Goal: Transaction & Acquisition: Purchase product/service

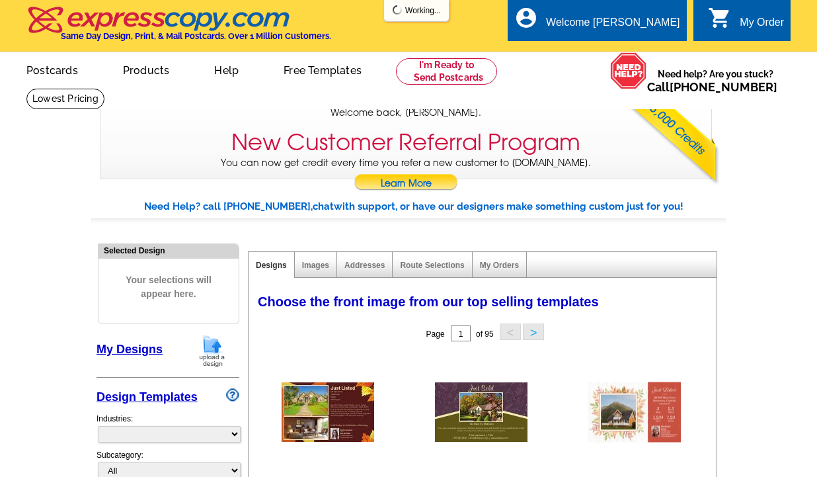
select select "785"
click at [132, 356] on link "My Designs" at bounding box center [130, 349] width 66 height 13
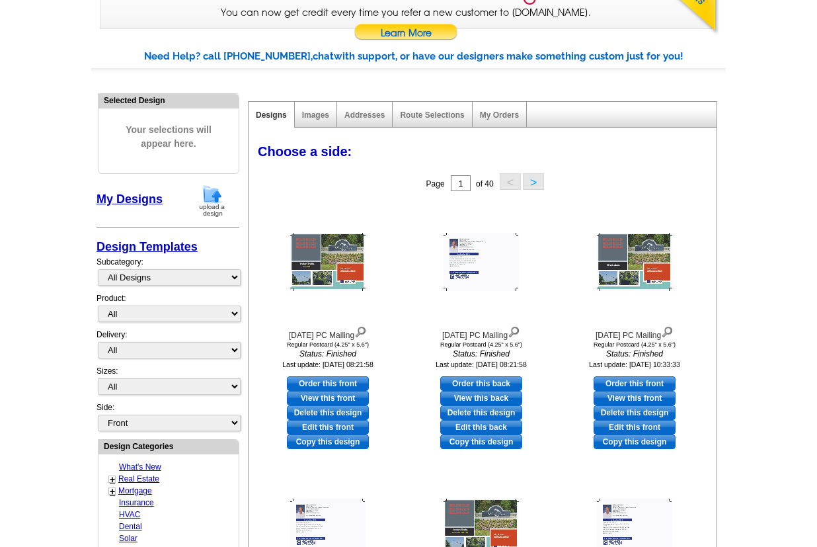
scroll to position [164, 0]
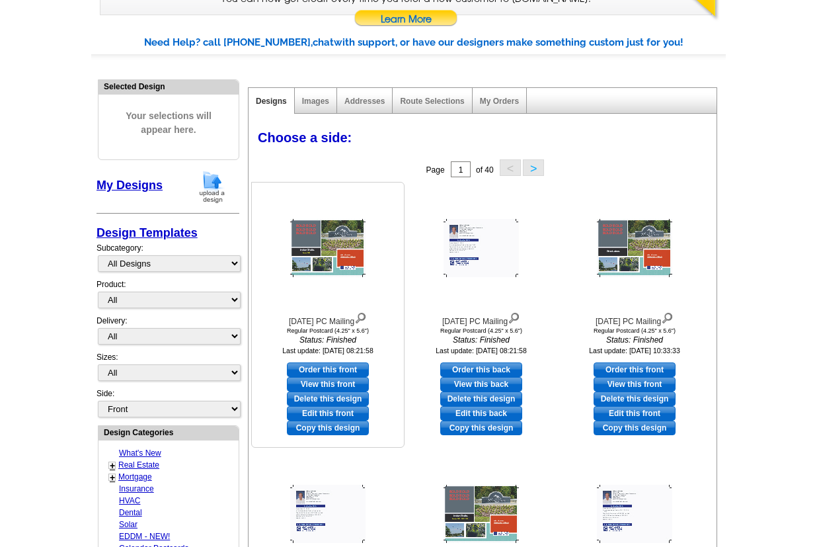
click at [304, 435] on link "Copy this design" at bounding box center [328, 428] width 82 height 15
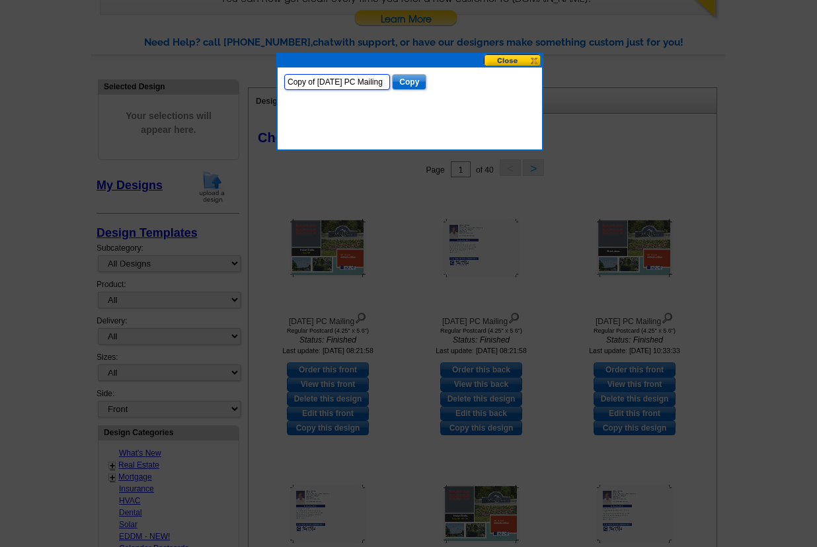
click at [333, 77] on input "Copy of Sept 2025 PC Mailing" at bounding box center [337, 82] width 106 height 16
type input "Oct 2025 PC Mailing"
click at [392, 79] on input "Copy" at bounding box center [409, 82] width 34 height 16
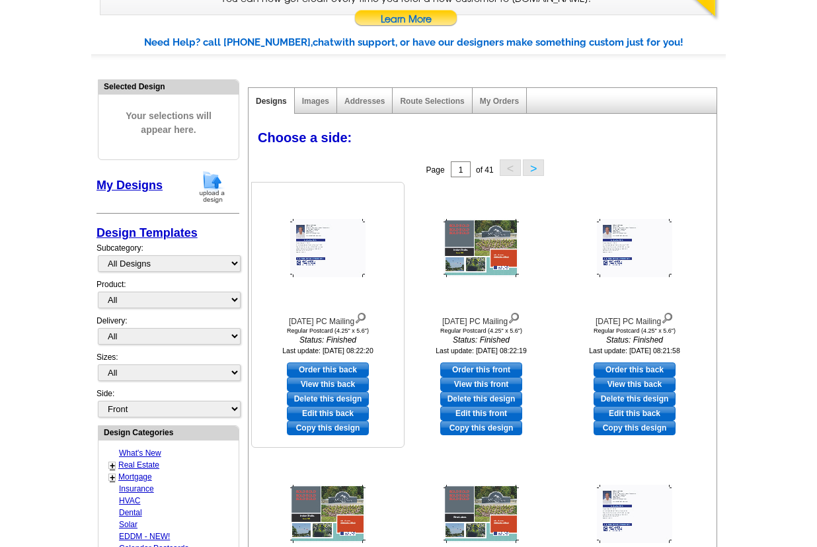
click at [317, 421] on link "Edit this back" at bounding box center [328, 413] width 82 height 15
select select "1"
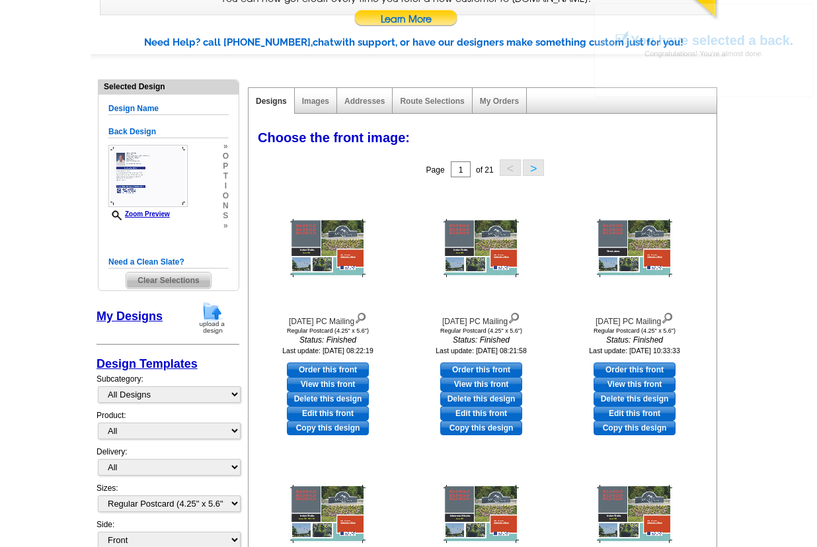
click at [330, 421] on link "Edit this front" at bounding box center [328, 413] width 82 height 15
select select "back"
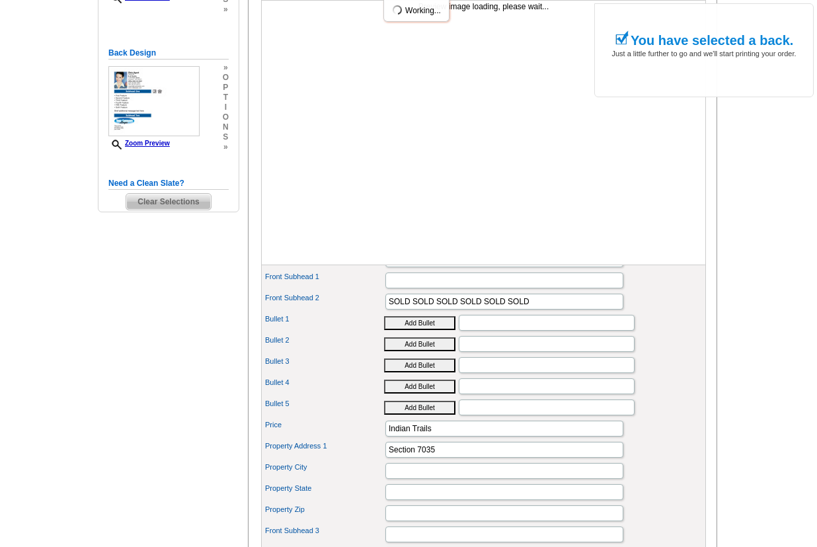
scroll to position [328, 0]
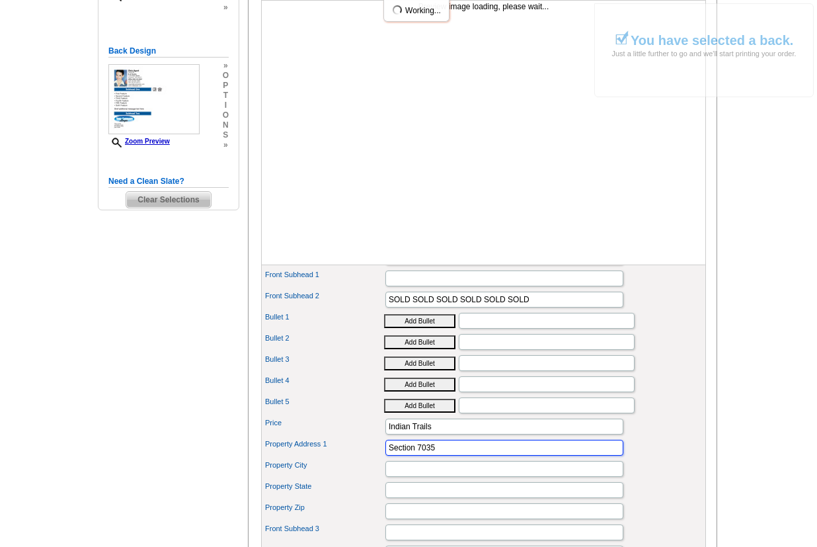
click at [445, 456] on input "Section 7035" at bounding box center [505, 448] width 238 height 16
type input "Section 7037"
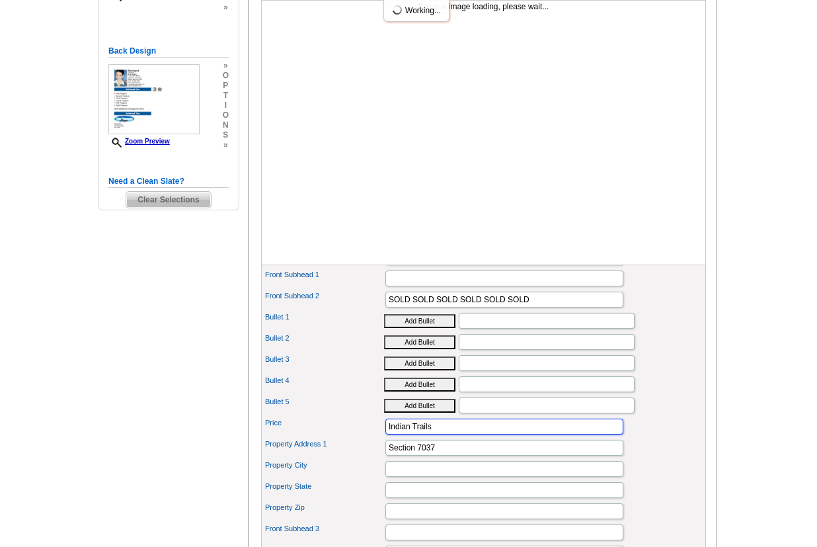
click at [449, 434] on input "Indian Trails" at bounding box center [505, 427] width 238 height 16
type input "I"
click at [433, 434] on input "Price" at bounding box center [505, 427] width 238 height 16
paste input "Matanzas Woods"
type input "Matanzas [PERSON_NAME]"
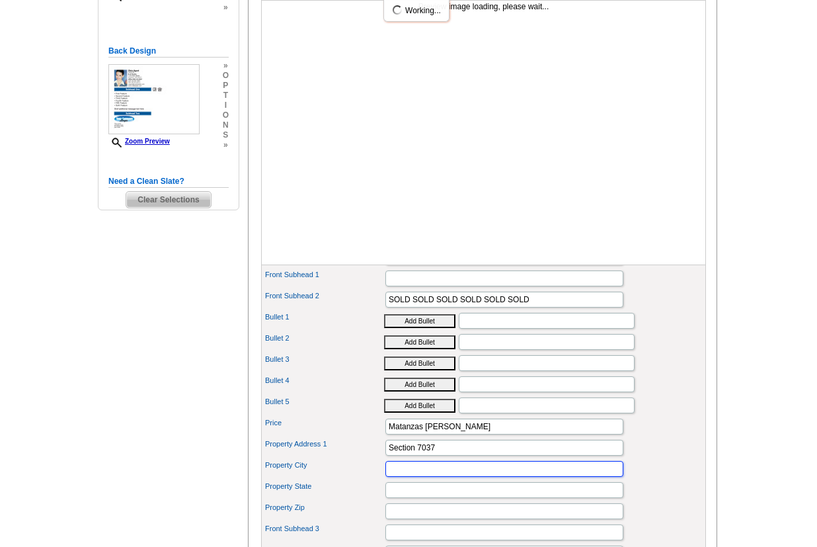
click at [512, 476] on input "Property City" at bounding box center [505, 469] width 238 height 16
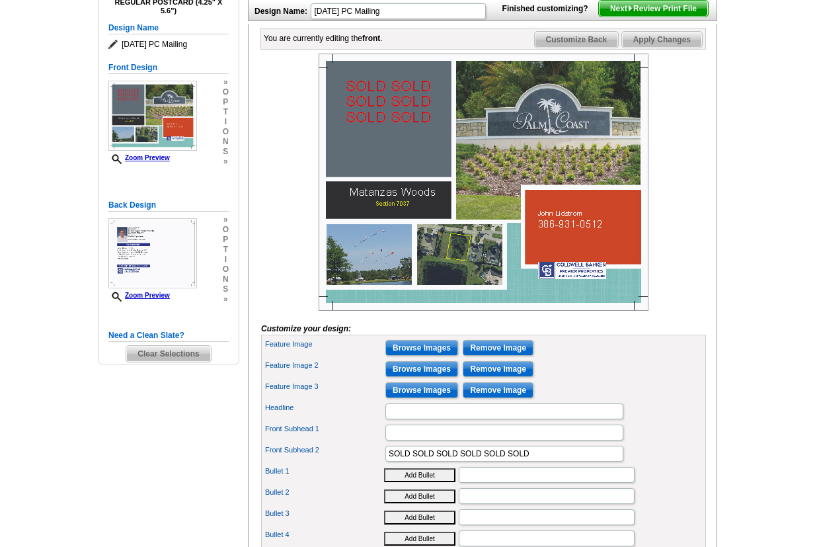
scroll to position [164, 0]
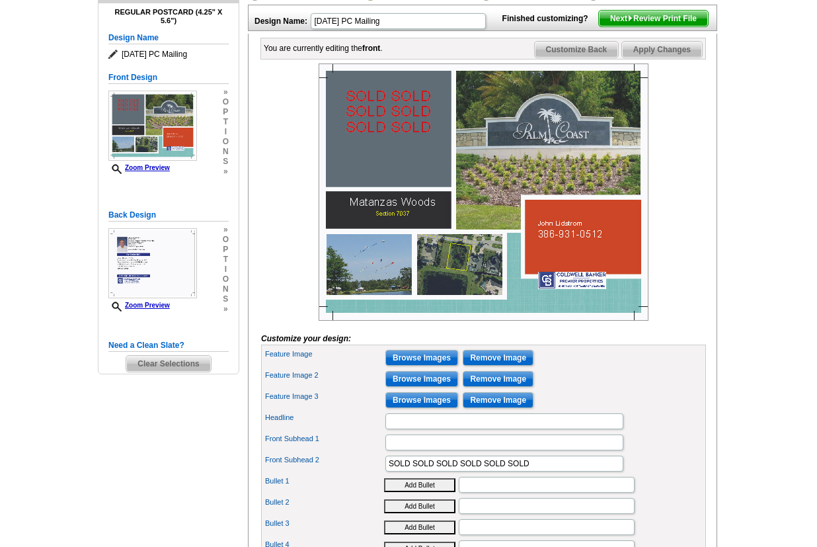
click at [553, 58] on span "Customize Back" at bounding box center [577, 50] width 84 height 16
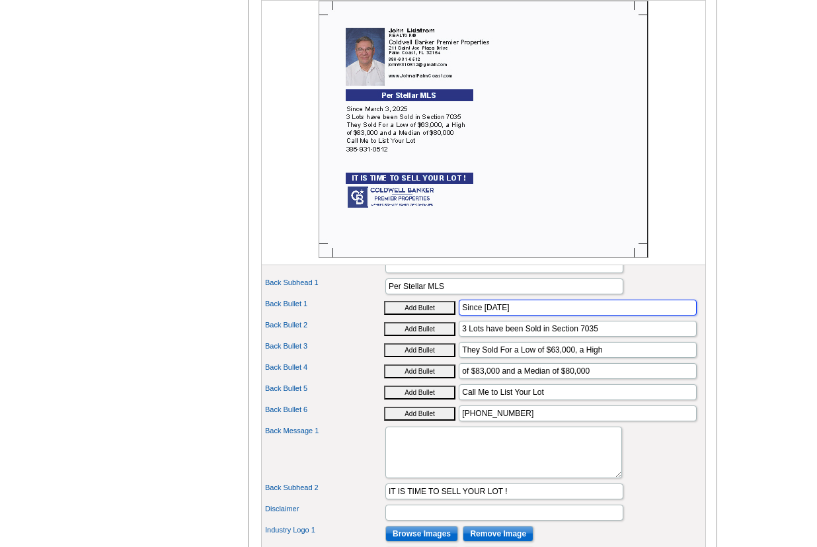
scroll to position [0, 0]
drag, startPoint x: 555, startPoint y: 294, endPoint x: 443, endPoint y: 282, distance: 112.4
click at [487, 301] on input "Back Bullet 1" at bounding box center [578, 308] width 238 height 16
paste input "Since July 10, 2025"
type input "Since July 10, 2025"
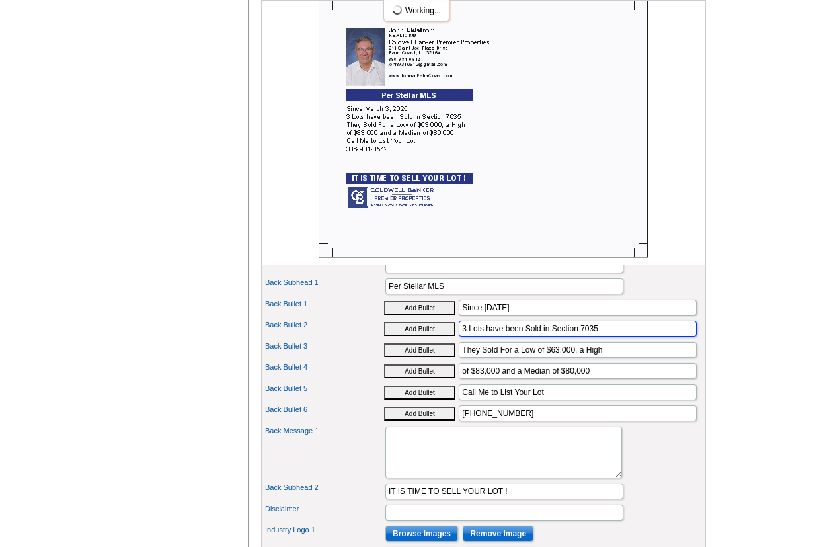
drag, startPoint x: 613, startPoint y: 319, endPoint x: 417, endPoint y: 320, distance: 196.4
click at [492, 321] on input "Back Bullet 2" at bounding box center [578, 329] width 238 height 16
paste input "3 Lots have been Sold in Section 7037"
type input "3 Lots have been Sold in Section 7037"
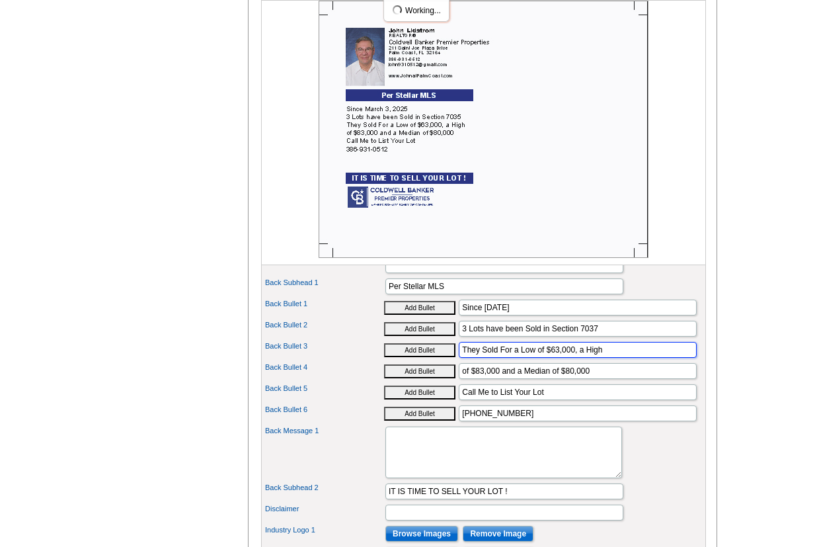
drag, startPoint x: 644, startPoint y: 338, endPoint x: 467, endPoint y: 338, distance: 177.2
click at [507, 342] on input "Back Bullet 3" at bounding box center [578, 350] width 238 height 16
paste input "They Sold For a Low of $69,000, a High"
type input "They Sold For a Low of $69,000, a High"
drag, startPoint x: 598, startPoint y: 355, endPoint x: 433, endPoint y: 343, distance: 165.1
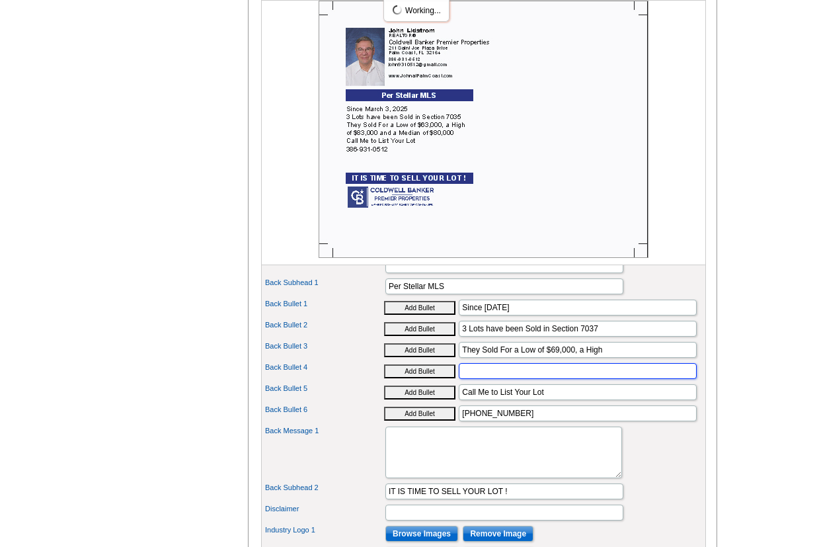
paste input "of $75,000 and a Median of $71,500"
type input "of $75,000 and a Median of $71,500"
click at [663, 436] on div "Back Message 1" at bounding box center [484, 452] width 440 height 57
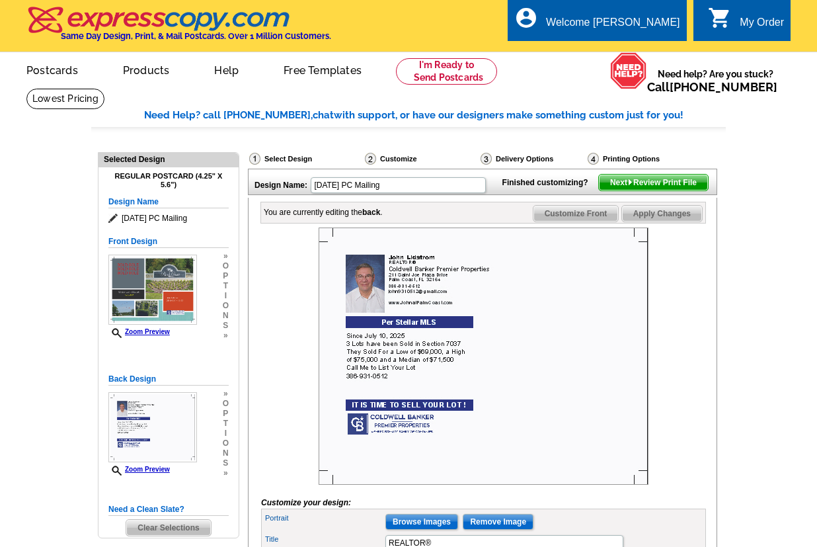
click at [566, 222] on span "Customize Front" at bounding box center [576, 214] width 85 height 16
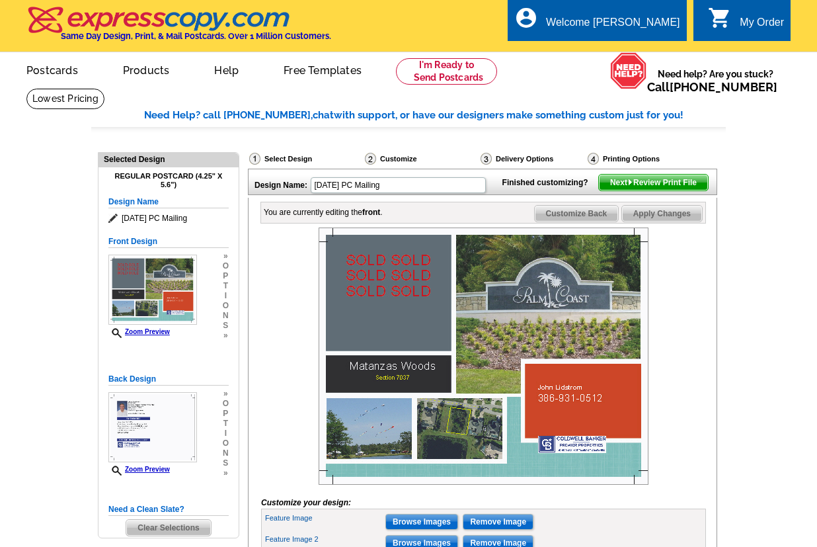
click at [638, 190] on span "Next Review Print File" at bounding box center [653, 183] width 109 height 16
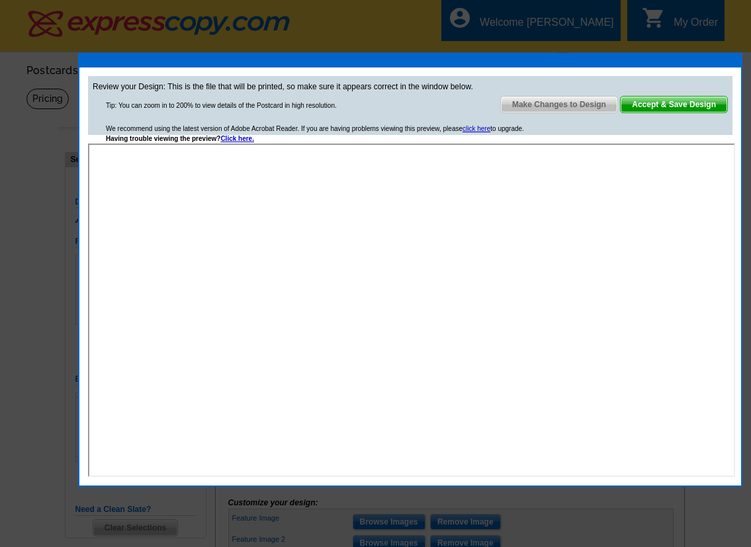
click at [666, 102] on span "Accept & Save Design" at bounding box center [673, 105] width 106 height 16
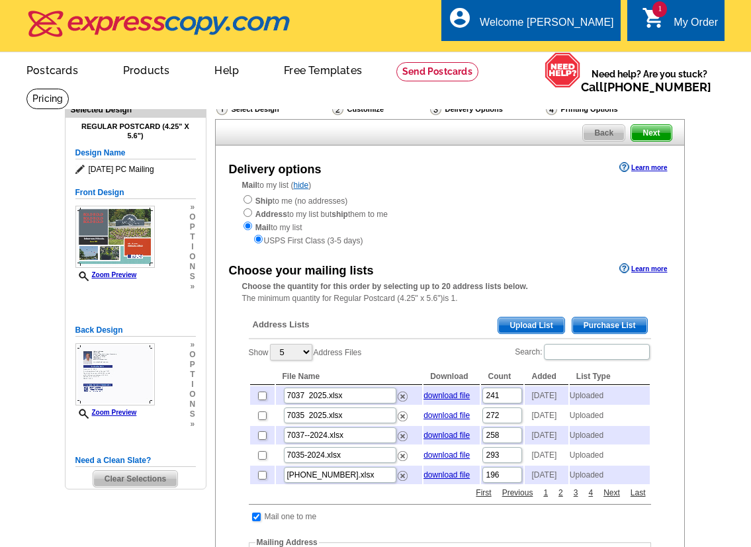
click at [257, 405] on td at bounding box center [262, 395] width 24 height 19
checkbox input "true"
click at [263, 400] on input "checkbox" at bounding box center [262, 395] width 9 height 9
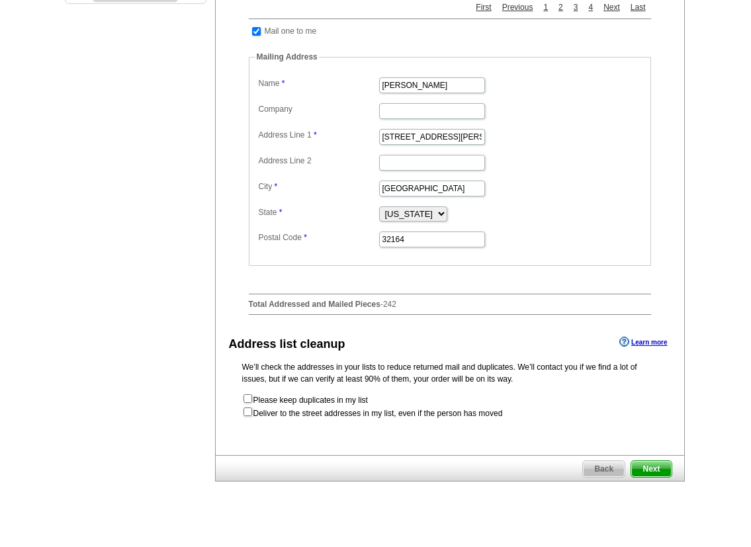
scroll to position [492, 0]
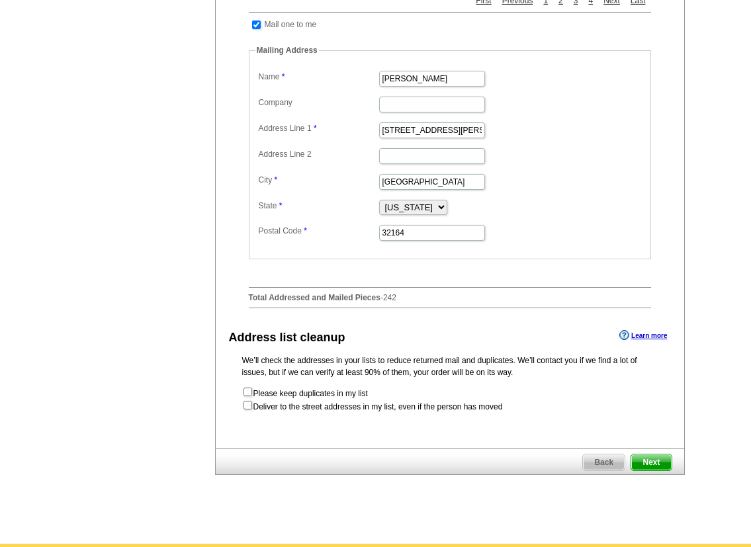
click at [653, 470] on span "Next" at bounding box center [651, 462] width 40 height 16
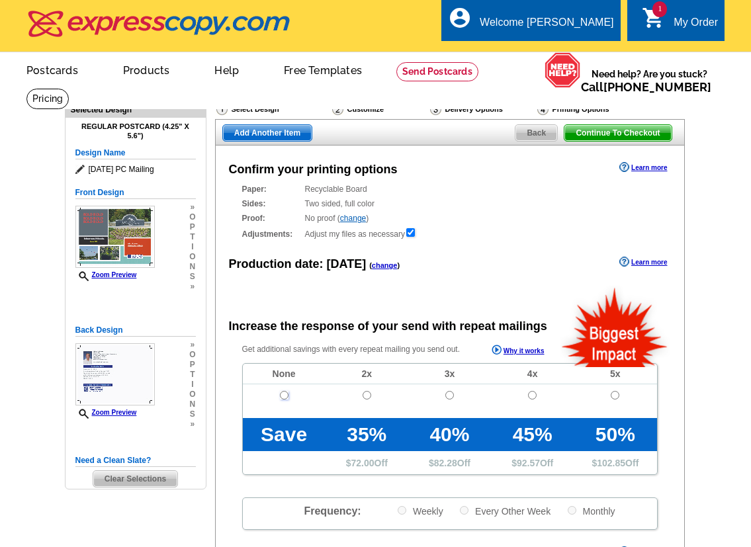
radio input "true"
click at [282, 399] on input "radio" at bounding box center [284, 395] width 9 height 9
click at [634, 141] on span "Continue To Checkout" at bounding box center [617, 133] width 106 height 16
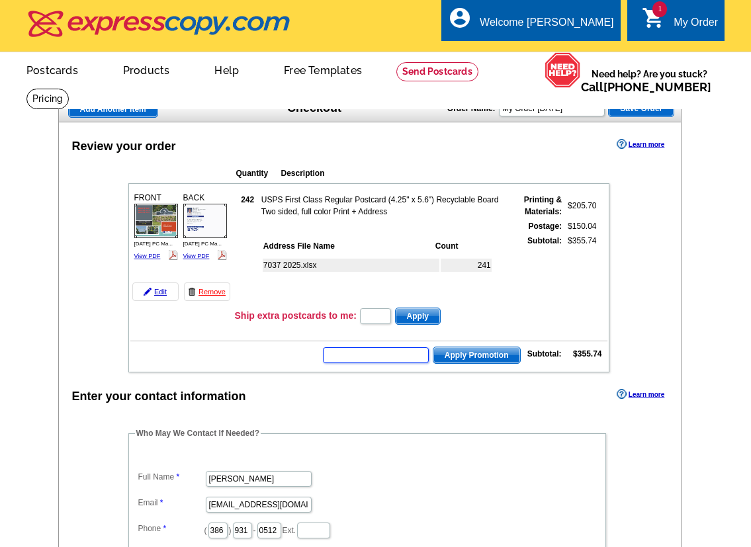
click at [383, 363] on input "text" at bounding box center [376, 355] width 106 height 16
type input "CC2320"
click at [466, 364] on button "Apply Promotion" at bounding box center [476, 355] width 88 height 17
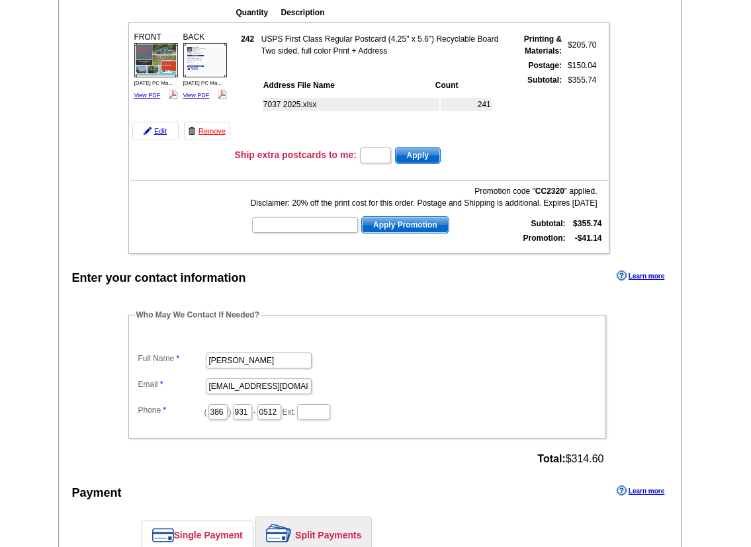
scroll to position [164, 0]
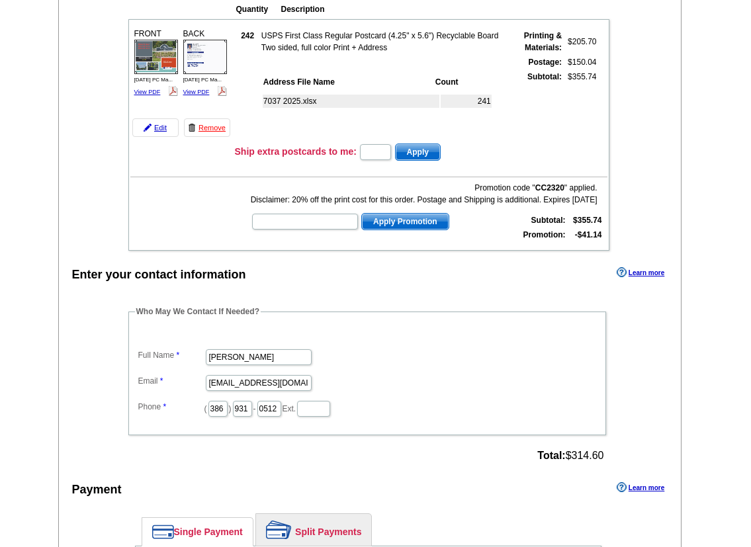
drag, startPoint x: 719, startPoint y: 231, endPoint x: 714, endPoint y: 236, distance: 7.5
click at [715, 236] on main "Add Another Item Checkout Order Name: My Order [DATE] Save Order Review your or…" at bounding box center [375, 368] width 751 height 872
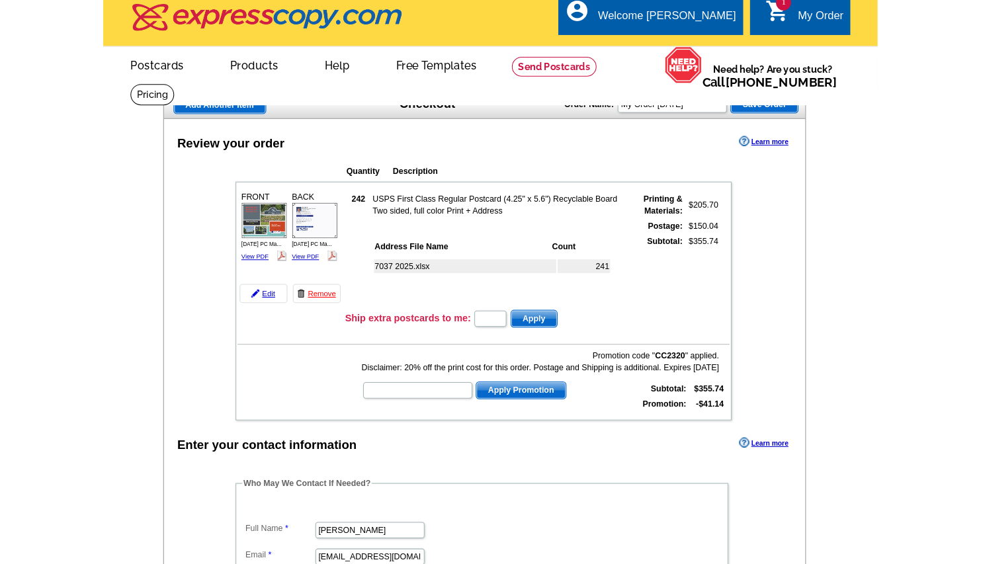
scroll to position [0, 0]
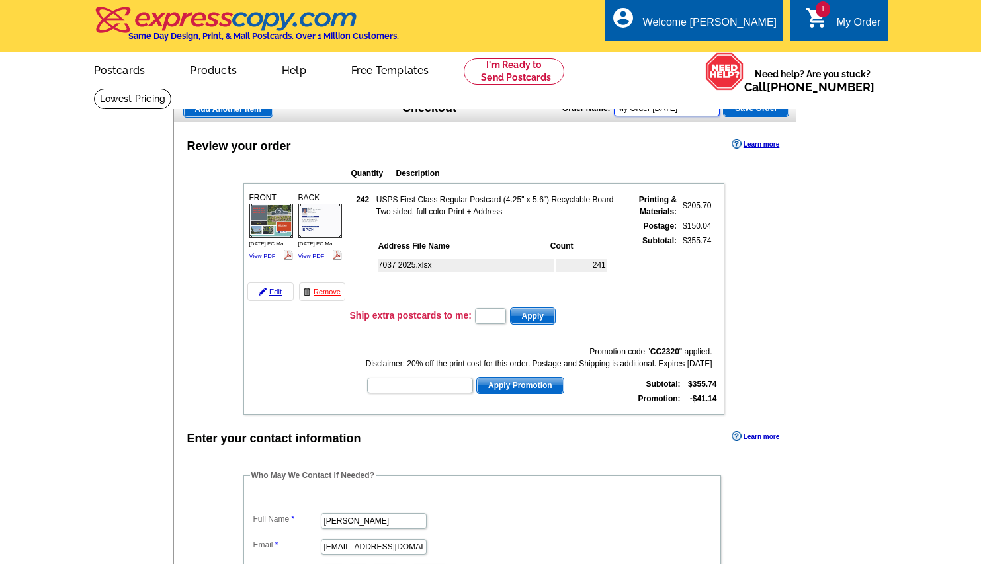
click at [707, 116] on input "My Order [DATE]" at bounding box center [667, 109] width 106 height 16
drag, startPoint x: 667, startPoint y: 138, endPoint x: 713, endPoint y: 163, distance: 52.7
click at [635, 116] on input "Matanzas [PERSON_NAME] Sec 7037" at bounding box center [667, 109] width 106 height 16
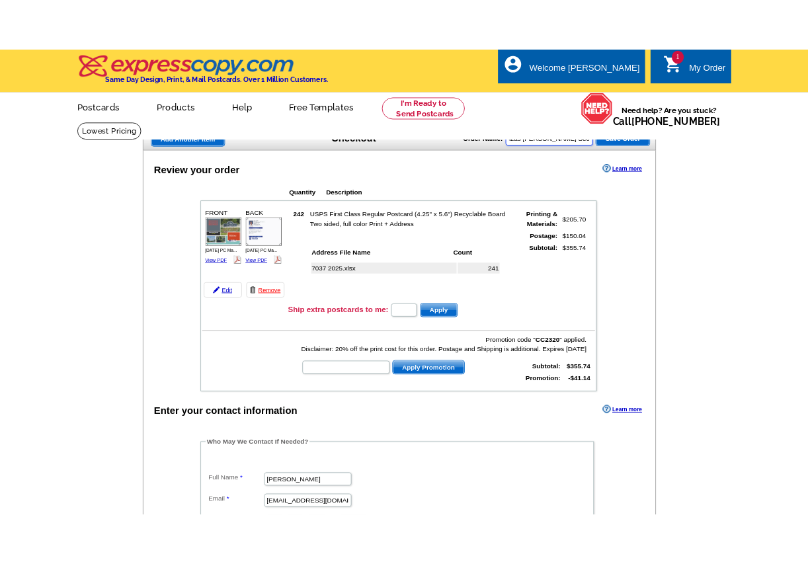
scroll to position [0, 0]
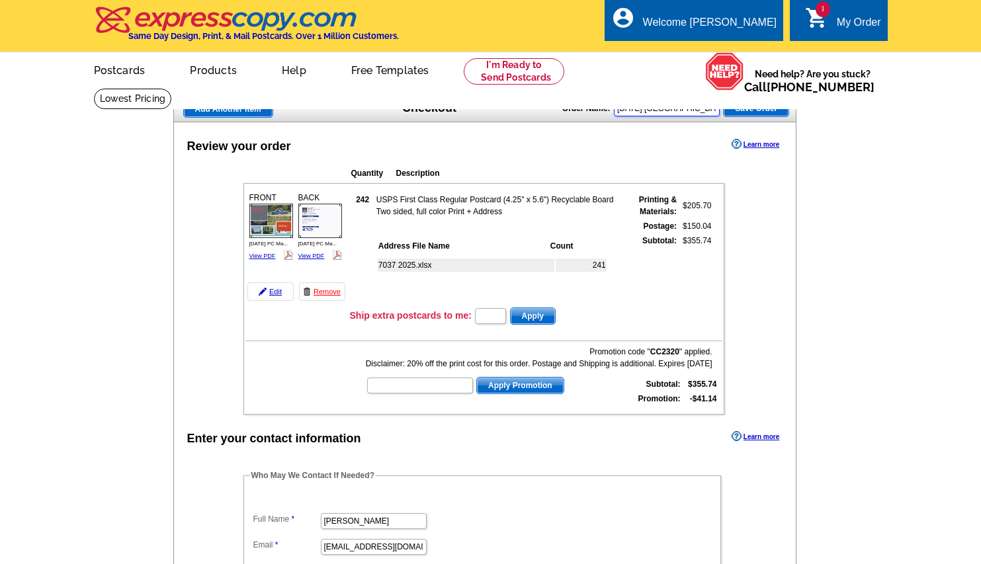
type input "[DATE] [GEOGRAPHIC_DATA][PERSON_NAME] 7037"
click at [750, 117] on button "Save Order" at bounding box center [756, 108] width 66 height 17
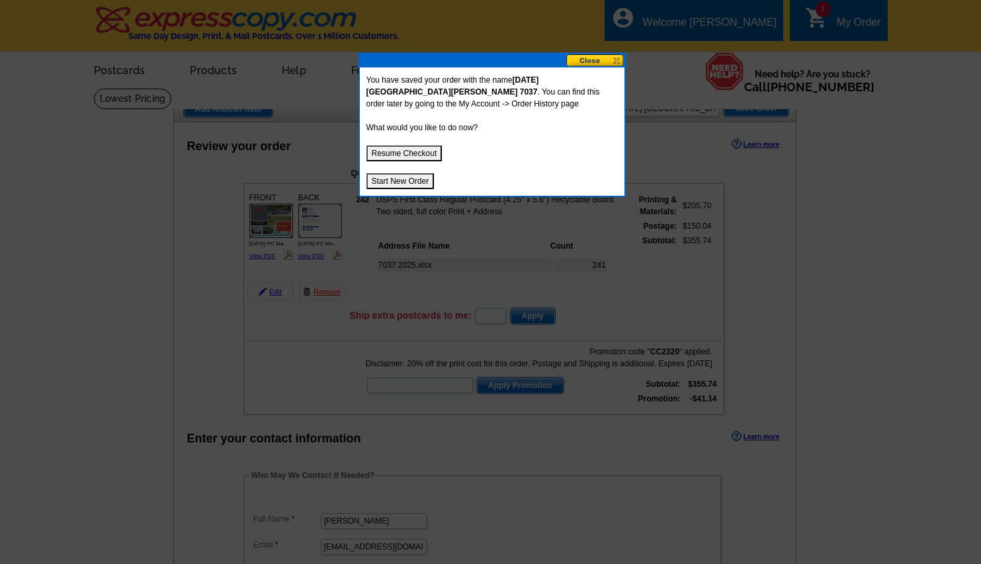
click at [585, 60] on button at bounding box center [595, 60] width 58 height 13
